Goal: Information Seeking & Learning: Compare options

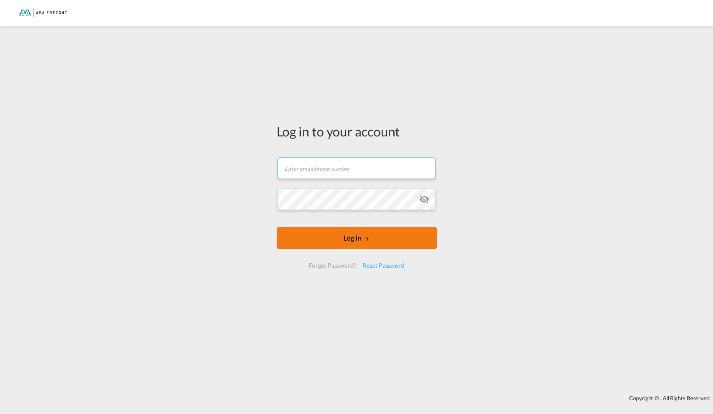
type input "[PERSON_NAME][EMAIL_ADDRESS][DOMAIN_NAME]"
click at [367, 244] on button "Log In" at bounding box center [357, 238] width 160 height 22
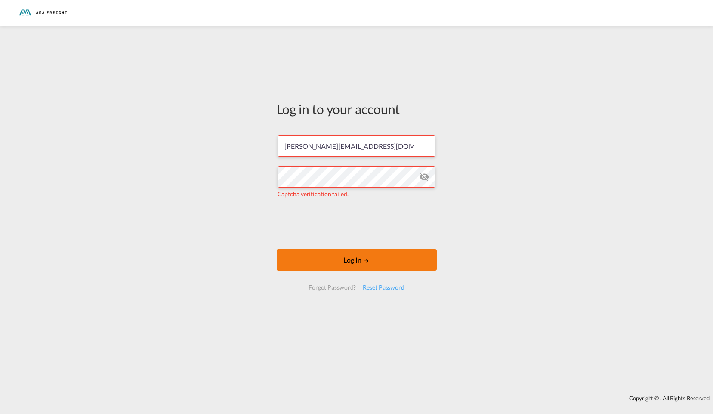
click at [364, 263] on md-icon "LOGIN" at bounding box center [367, 261] width 6 height 6
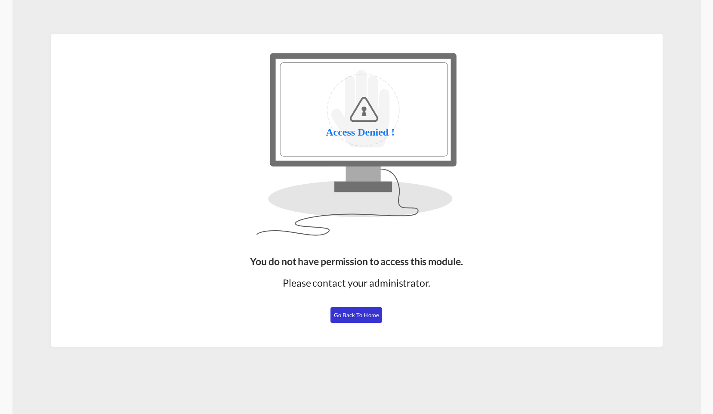
click at [356, 318] on span "Go Back to Home" at bounding box center [356, 314] width 45 height 7
